Goal: Task Accomplishment & Management: Manage account settings

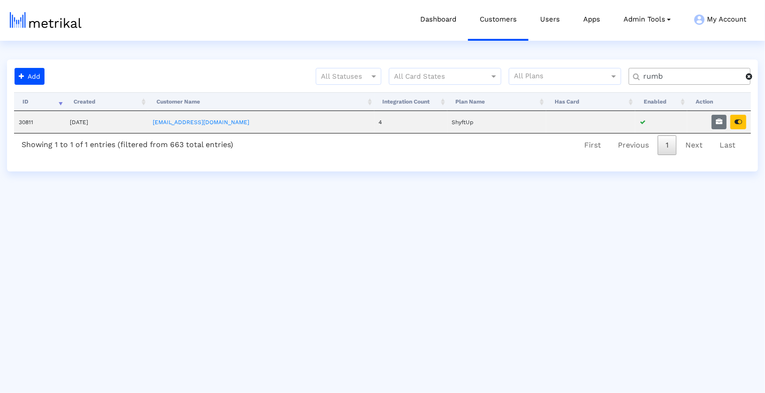
click at [664, 73] on input "rumb" at bounding box center [691, 77] width 109 height 10
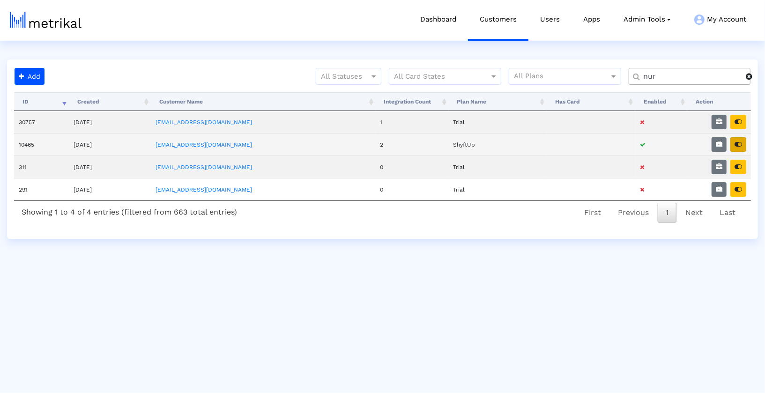
type input "nur"
click at [742, 146] on icon "button" at bounding box center [738, 144] width 7 height 7
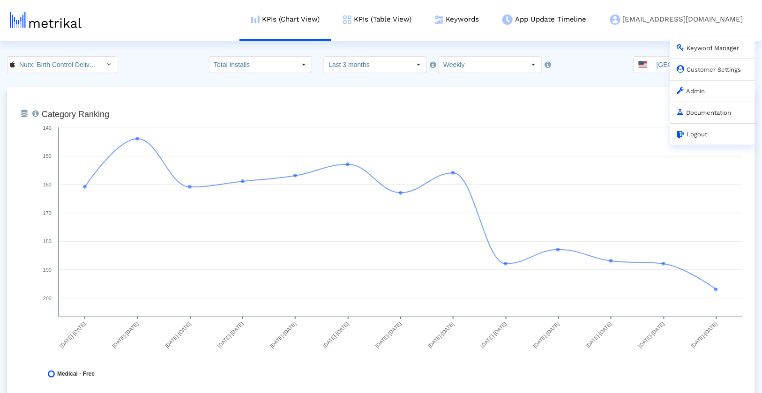
click at [698, 69] on link "Customer Settings" at bounding box center [709, 69] width 64 height 7
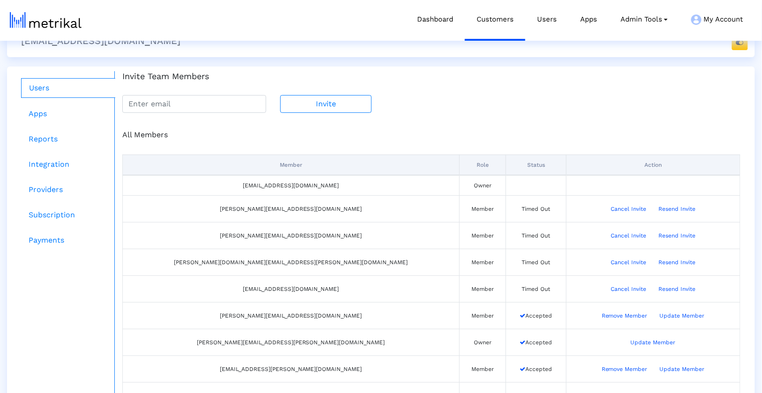
scroll to position [27, 0]
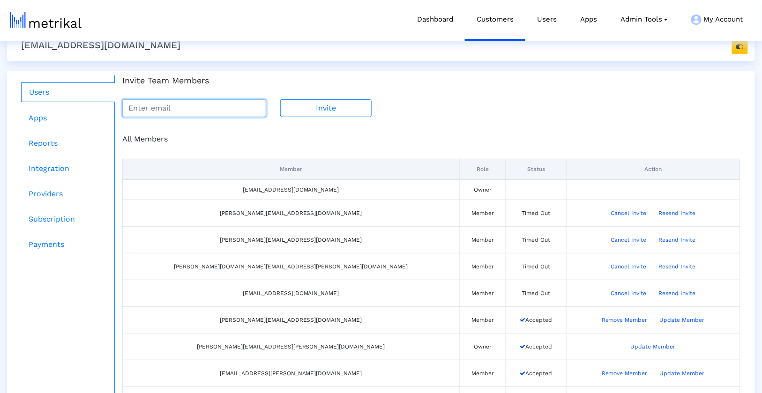
click at [177, 105] on input "email" at bounding box center [194, 108] width 144 height 18
paste input "[PERSON_NAME][EMAIL_ADDRESS][PERSON_NAME][DOMAIN_NAME]"
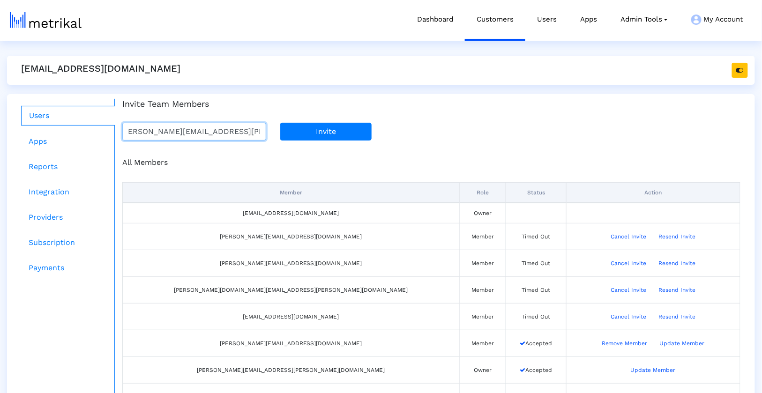
scroll to position [0, 0]
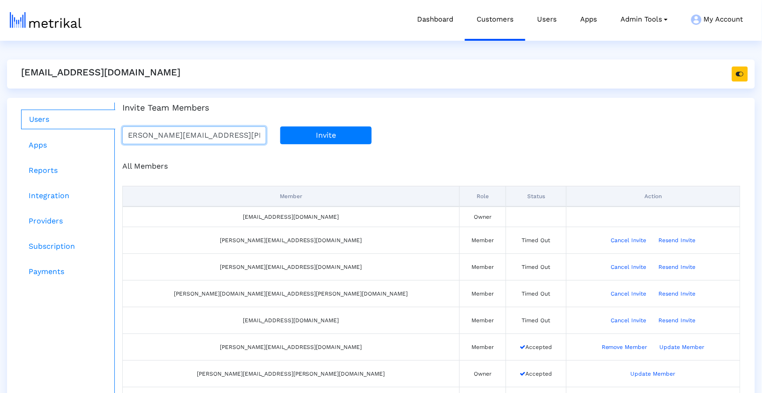
type input "[PERSON_NAME][EMAIL_ADDRESS][PERSON_NAME][DOMAIN_NAME]"
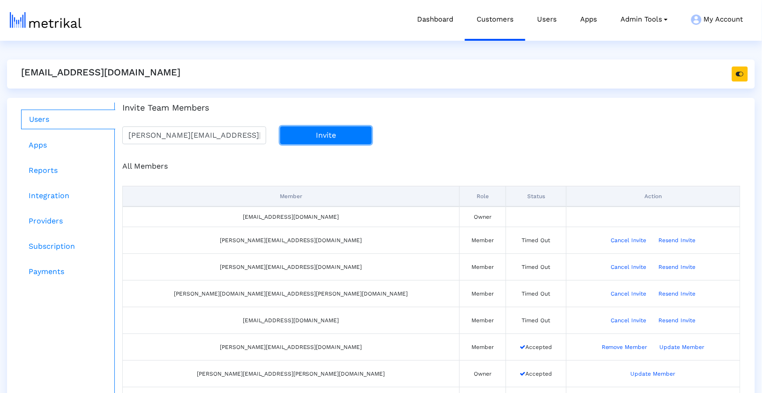
click at [293, 140] on button "Invite" at bounding box center [325, 135] width 91 height 18
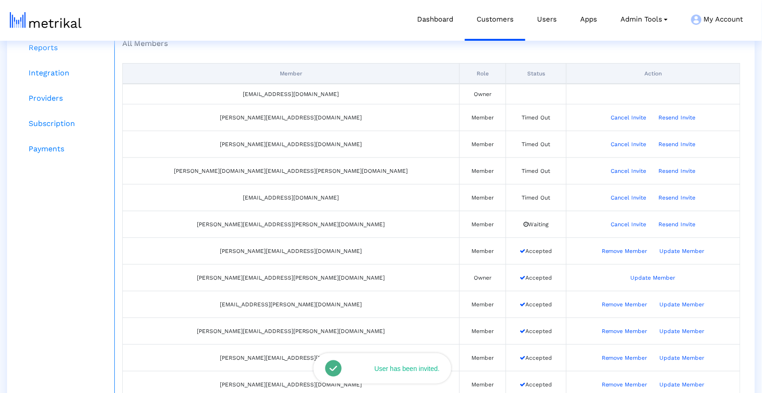
scroll to position [115, 0]
